Goal: Task Accomplishment & Management: Use online tool/utility

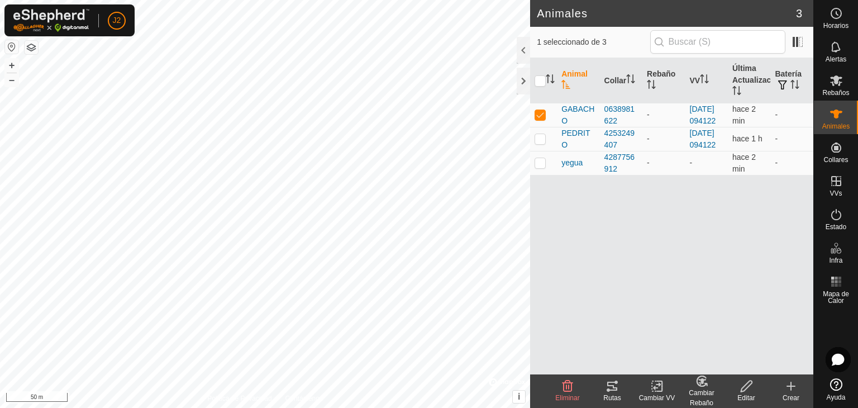
click at [615, 390] on icon at bounding box center [612, 385] width 10 height 9
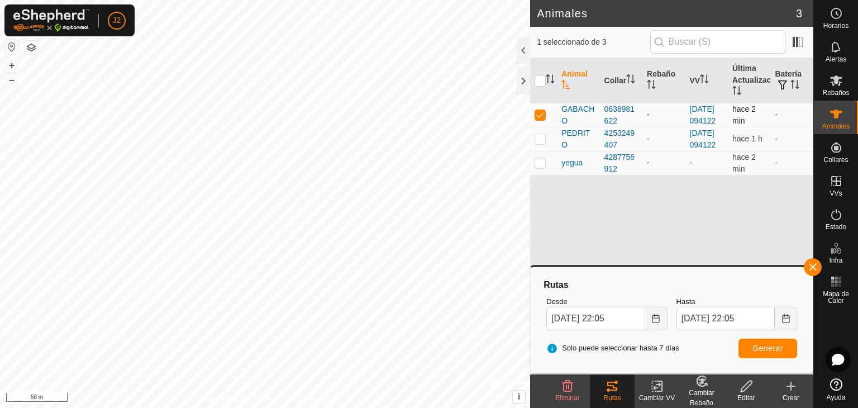
click at [537, 119] on p-checkbox at bounding box center [539, 114] width 11 height 9
checkbox input "false"
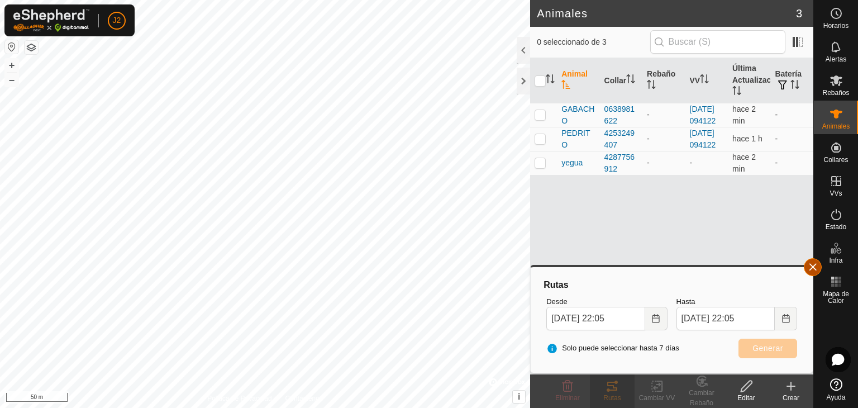
click at [815, 261] on button "button" at bounding box center [813, 267] width 18 height 18
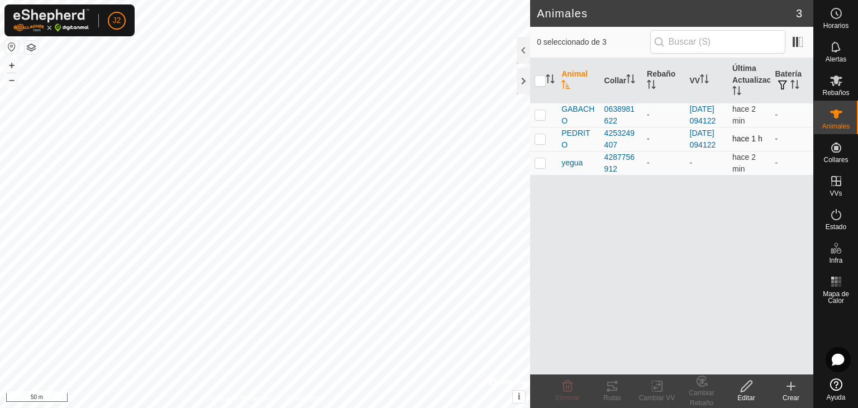
click at [536, 143] on p-checkbox at bounding box center [539, 138] width 11 height 9
checkbox input "true"
click at [607, 387] on icon at bounding box center [611, 385] width 13 height 13
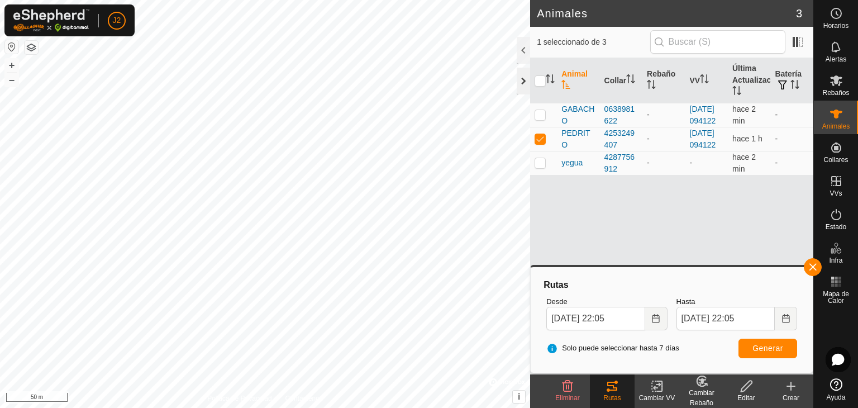
click at [526, 80] on div at bounding box center [523, 81] width 13 height 27
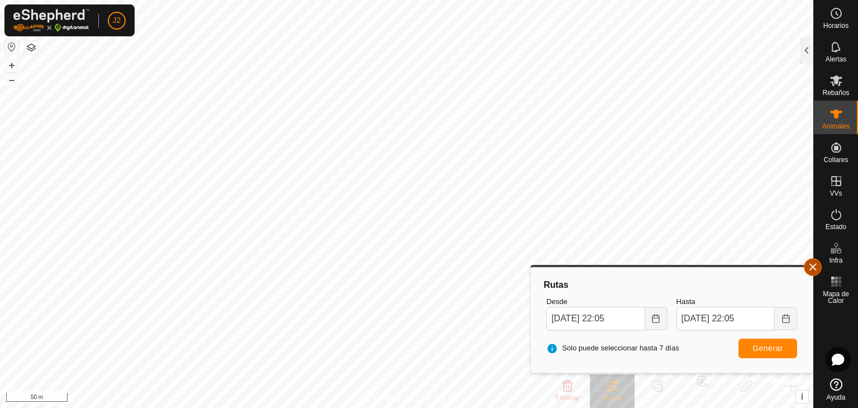
click at [810, 262] on button "button" at bounding box center [813, 267] width 18 height 18
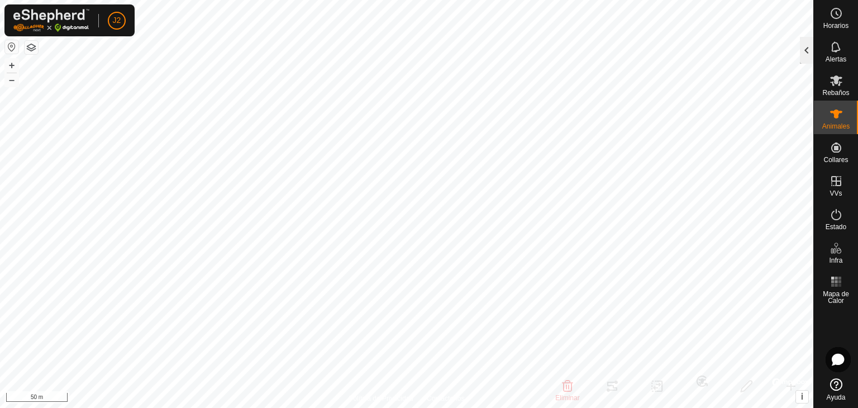
click at [804, 43] on div at bounding box center [806, 50] width 13 height 27
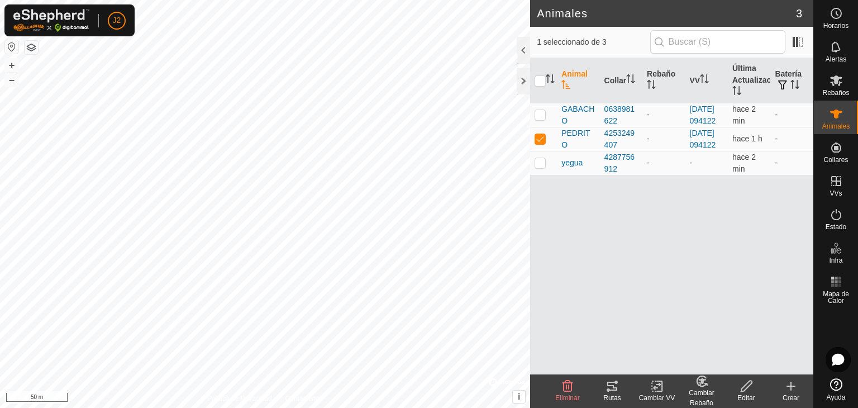
click at [605, 385] on icon at bounding box center [611, 385] width 13 height 13
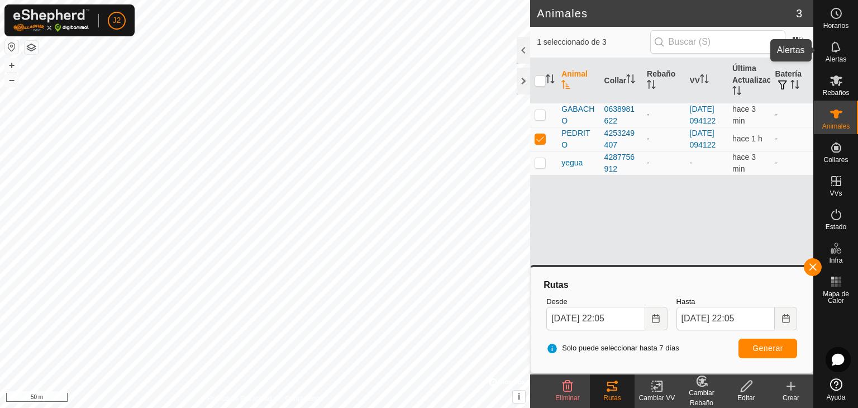
click at [840, 49] on icon at bounding box center [835, 46] width 13 height 13
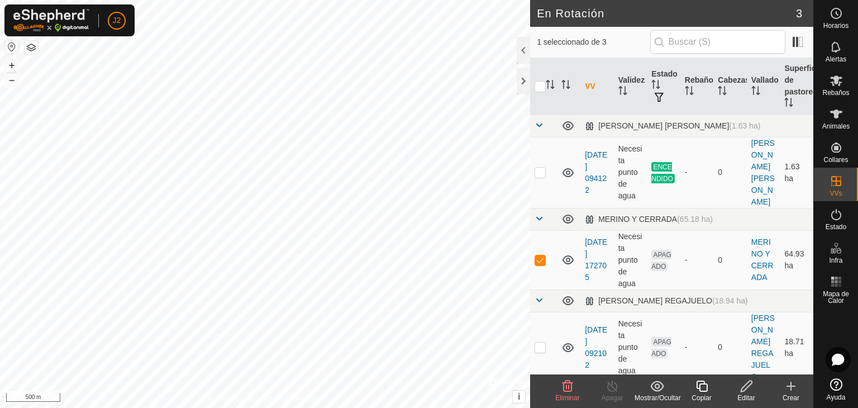
checkbox input "false"
click at [543, 342] on p-checkbox at bounding box center [539, 346] width 11 height 9
checkbox input "false"
click at [522, 79] on div at bounding box center [523, 81] width 13 height 27
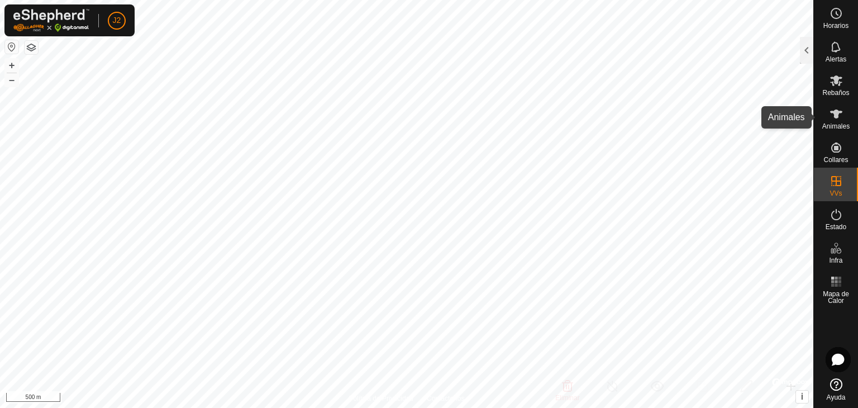
click at [831, 121] on es-animals-svg-icon at bounding box center [836, 114] width 20 height 18
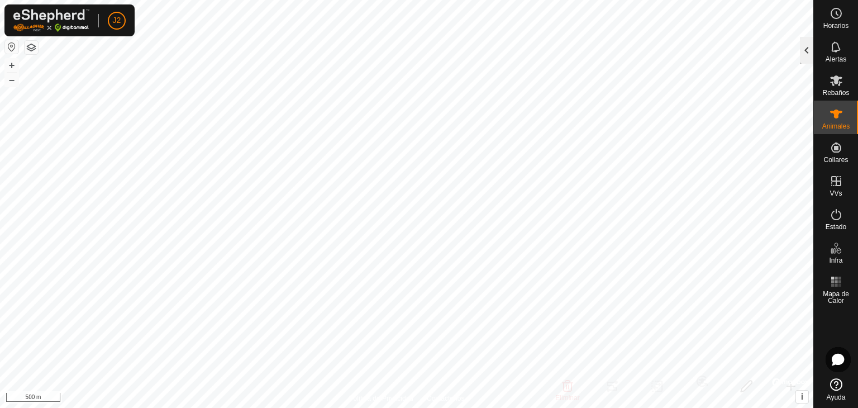
click at [811, 46] on div at bounding box center [806, 50] width 13 height 27
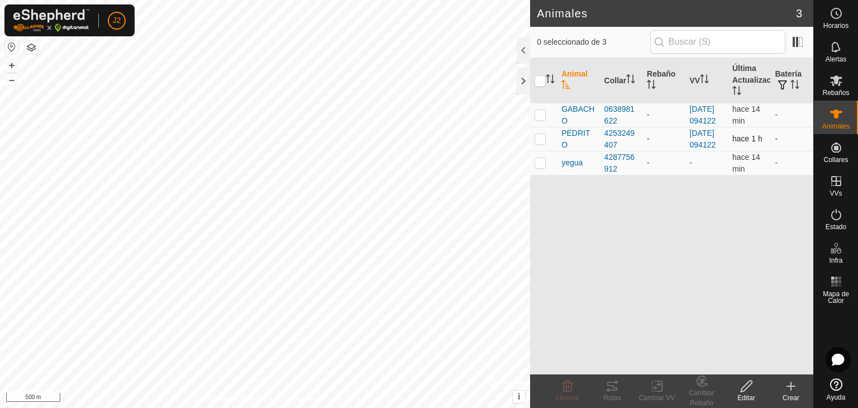
click at [541, 143] on p-checkbox at bounding box center [539, 138] width 11 height 9
checkbox input "true"
click at [610, 386] on icon at bounding box center [611, 385] width 13 height 13
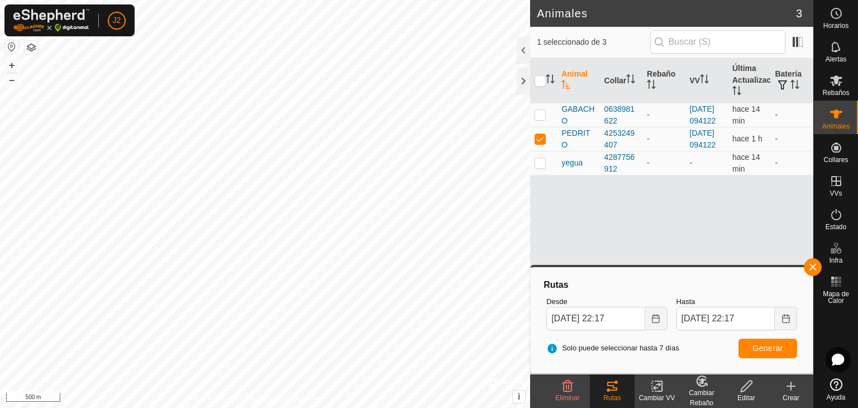
click at [609, 386] on icon at bounding box center [611, 385] width 13 height 13
click at [658, 390] on icon at bounding box center [659, 386] width 5 height 10
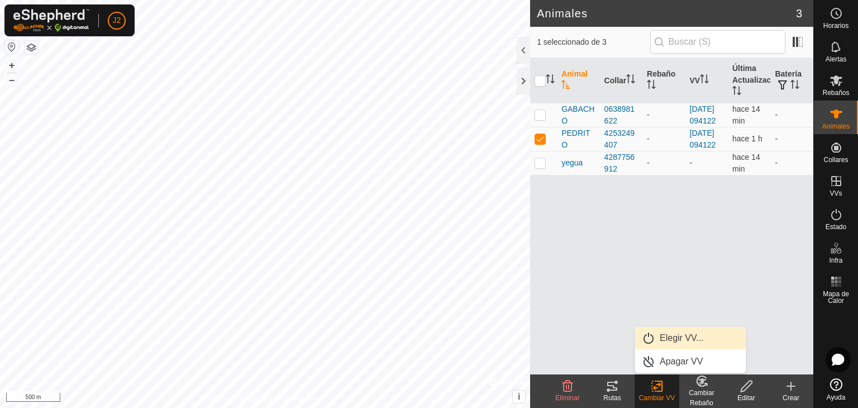
click at [680, 340] on link "Elegir VV..." at bounding box center [690, 338] width 111 height 22
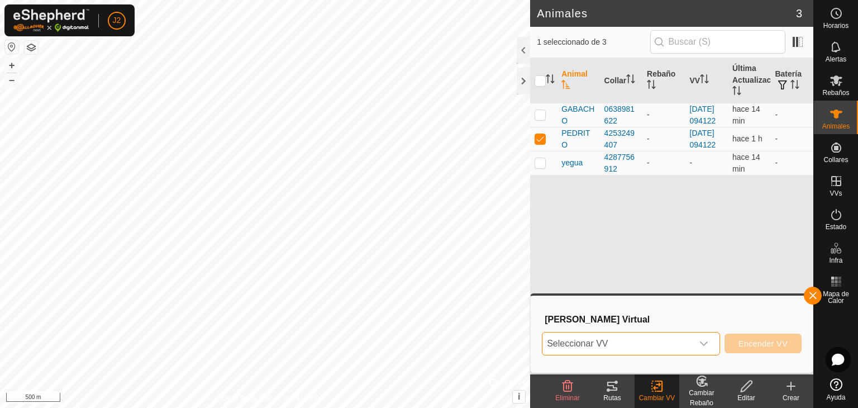
click at [655, 340] on span "Seleccionar VV" at bounding box center [617, 343] width 150 height 22
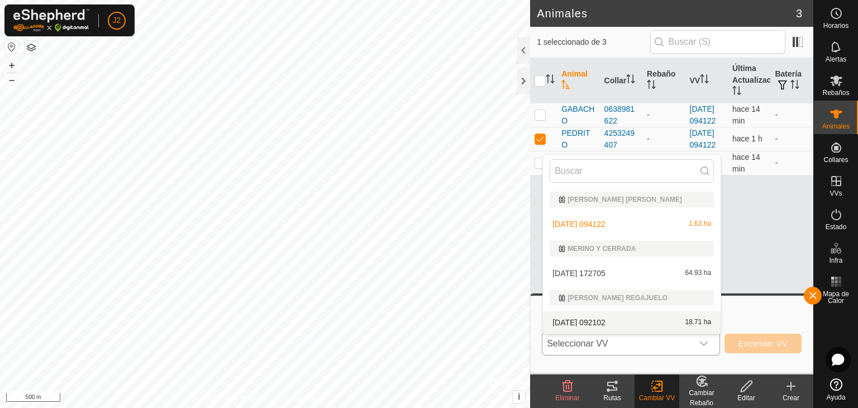
click at [656, 319] on li "[DATE] 092102 18.71 ha" at bounding box center [632, 322] width 178 height 22
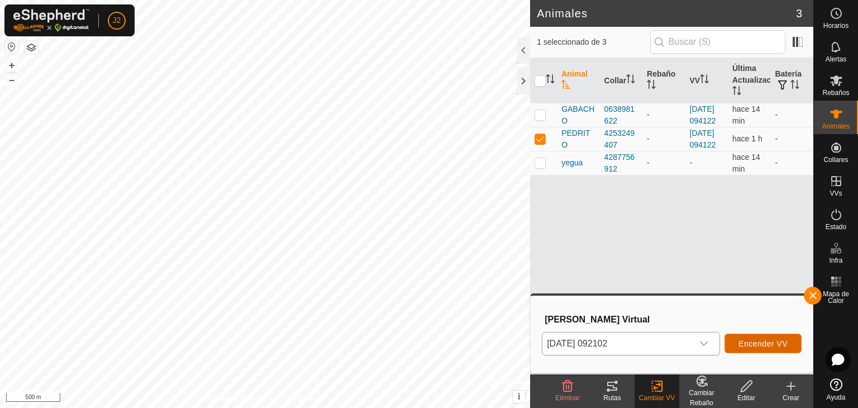
click at [771, 339] on span "Encender VV" at bounding box center [762, 343] width 49 height 9
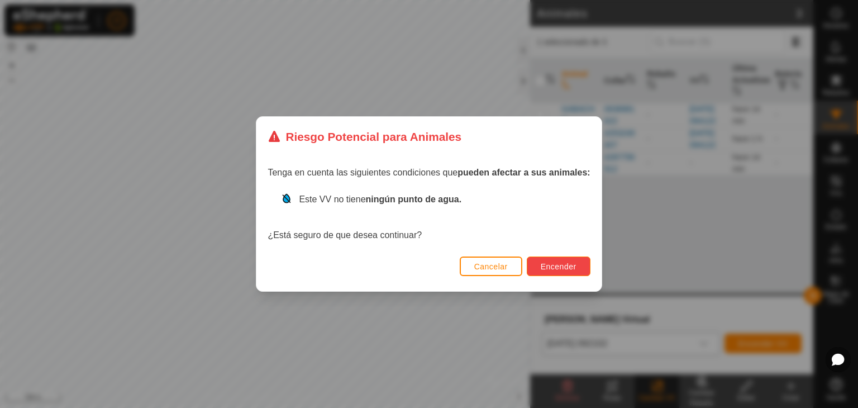
click at [569, 266] on span "Encender" at bounding box center [559, 266] width 36 height 9
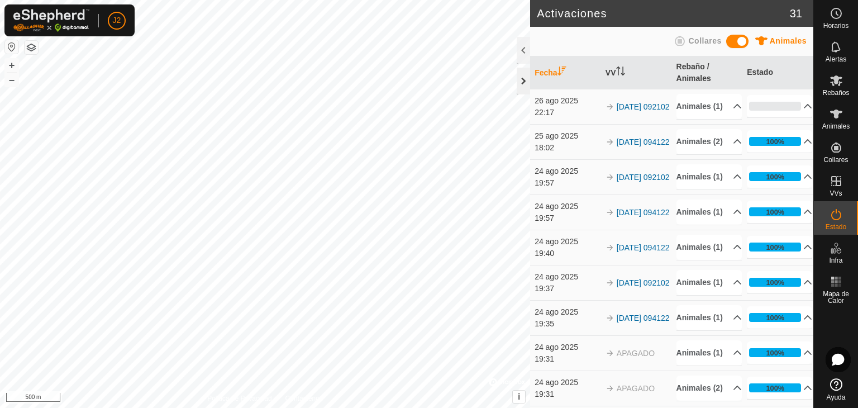
click at [527, 79] on div at bounding box center [523, 81] width 13 height 27
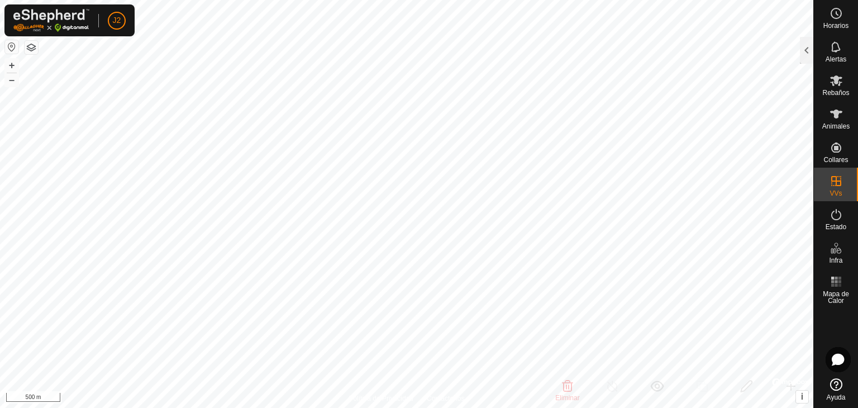
checkbox input "false"
click at [806, 50] on div at bounding box center [806, 50] width 13 height 27
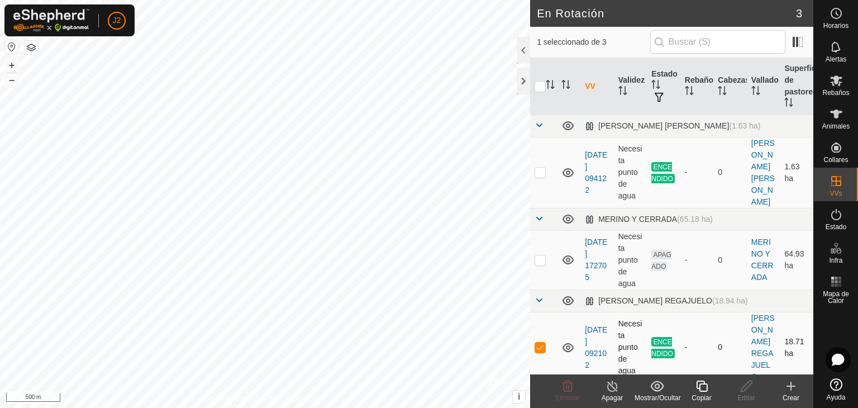
click at [542, 342] on p-checkbox at bounding box center [539, 346] width 11 height 9
checkbox input "false"
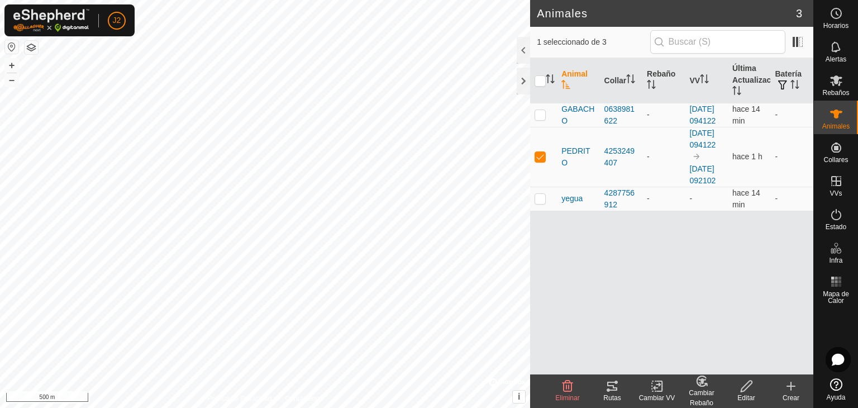
click at [615, 392] on icon at bounding box center [611, 385] width 13 height 13
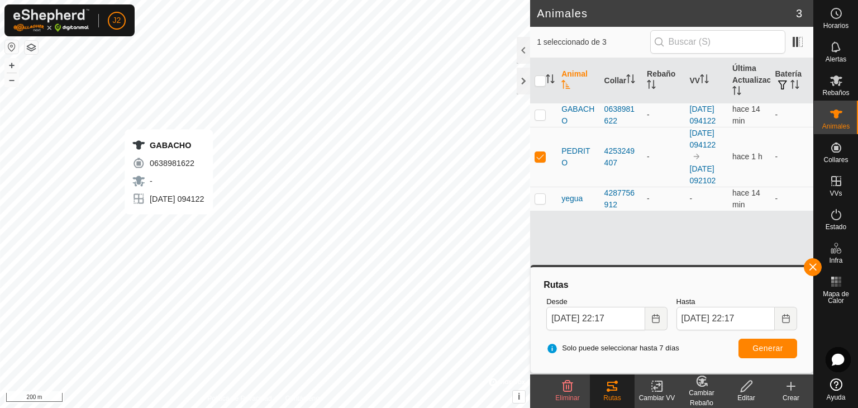
checkbox input "true"
checkbox input "false"
click at [613, 385] on icon at bounding box center [612, 385] width 10 height 9
click at [805, 270] on button "button" at bounding box center [813, 267] width 18 height 18
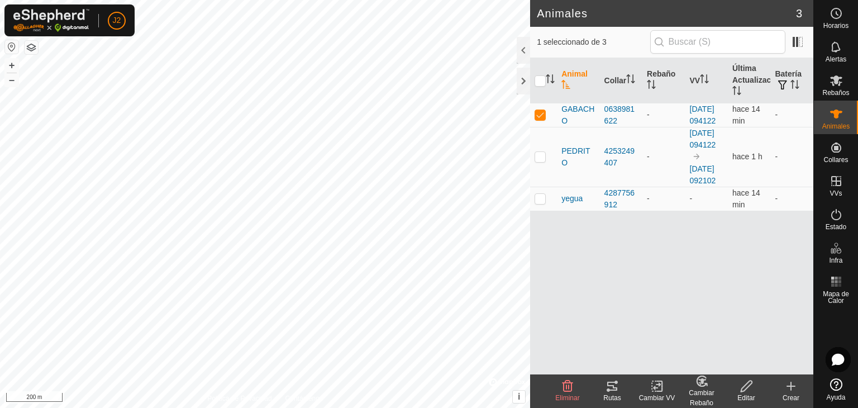
click at [616, 392] on icon at bounding box center [611, 385] width 13 height 13
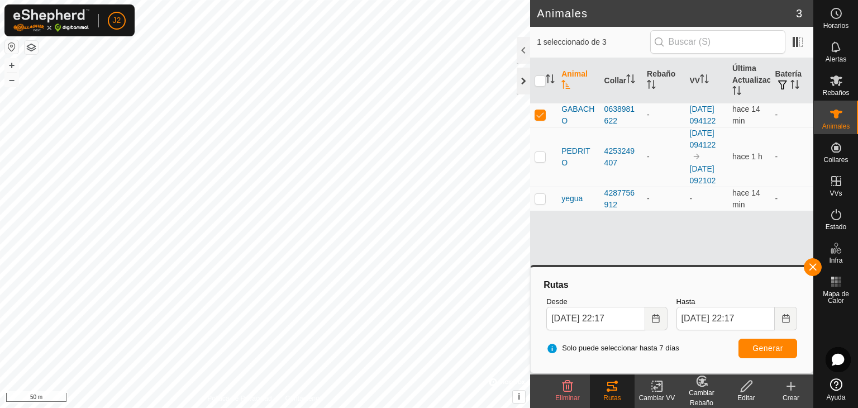
click at [521, 77] on div at bounding box center [523, 81] width 13 height 27
